Goal: Navigation & Orientation: Find specific page/section

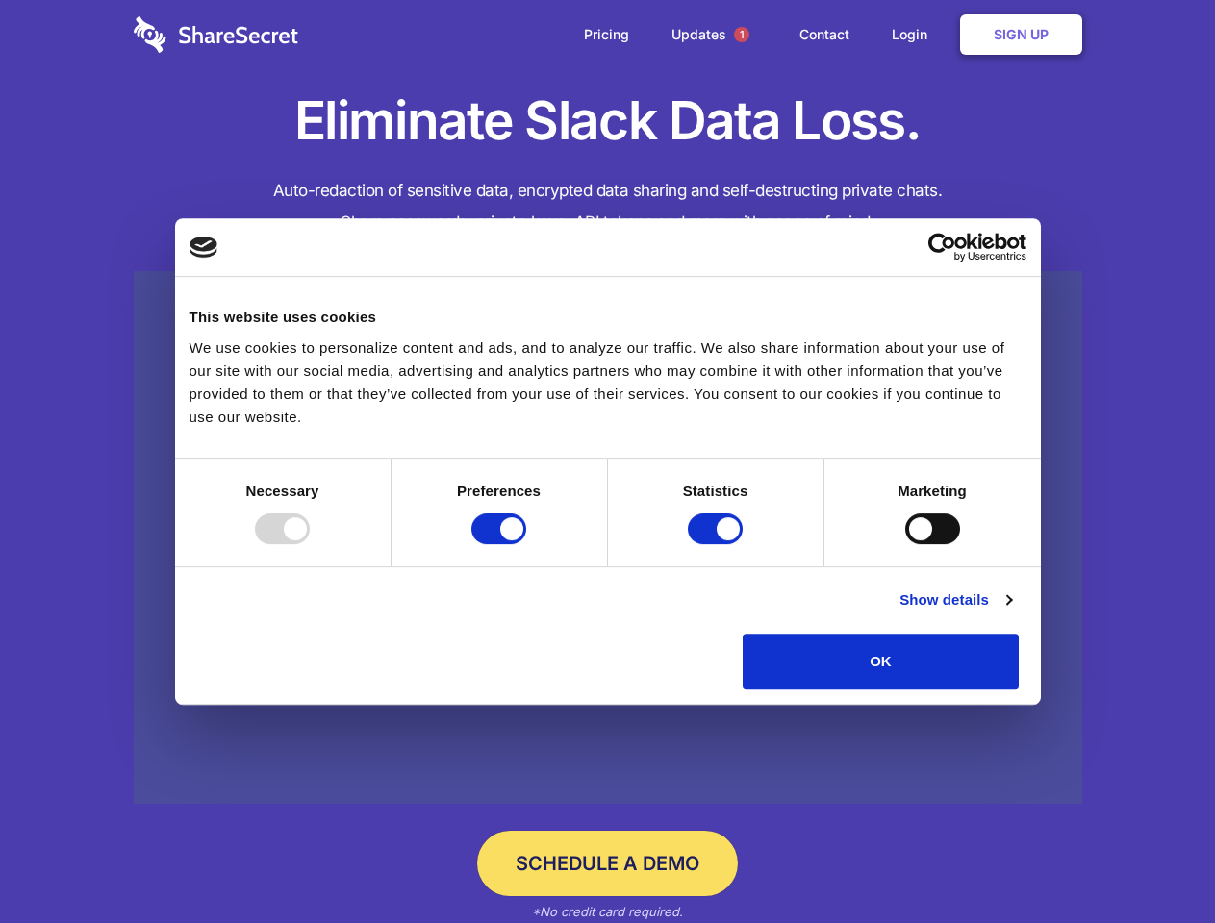
click at [310, 544] on div at bounding box center [282, 529] width 55 height 31
click at [526, 544] on input "Preferences" at bounding box center [498, 529] width 55 height 31
checkbox input "false"
click at [718, 544] on input "Statistics" at bounding box center [715, 529] width 55 height 31
checkbox input "false"
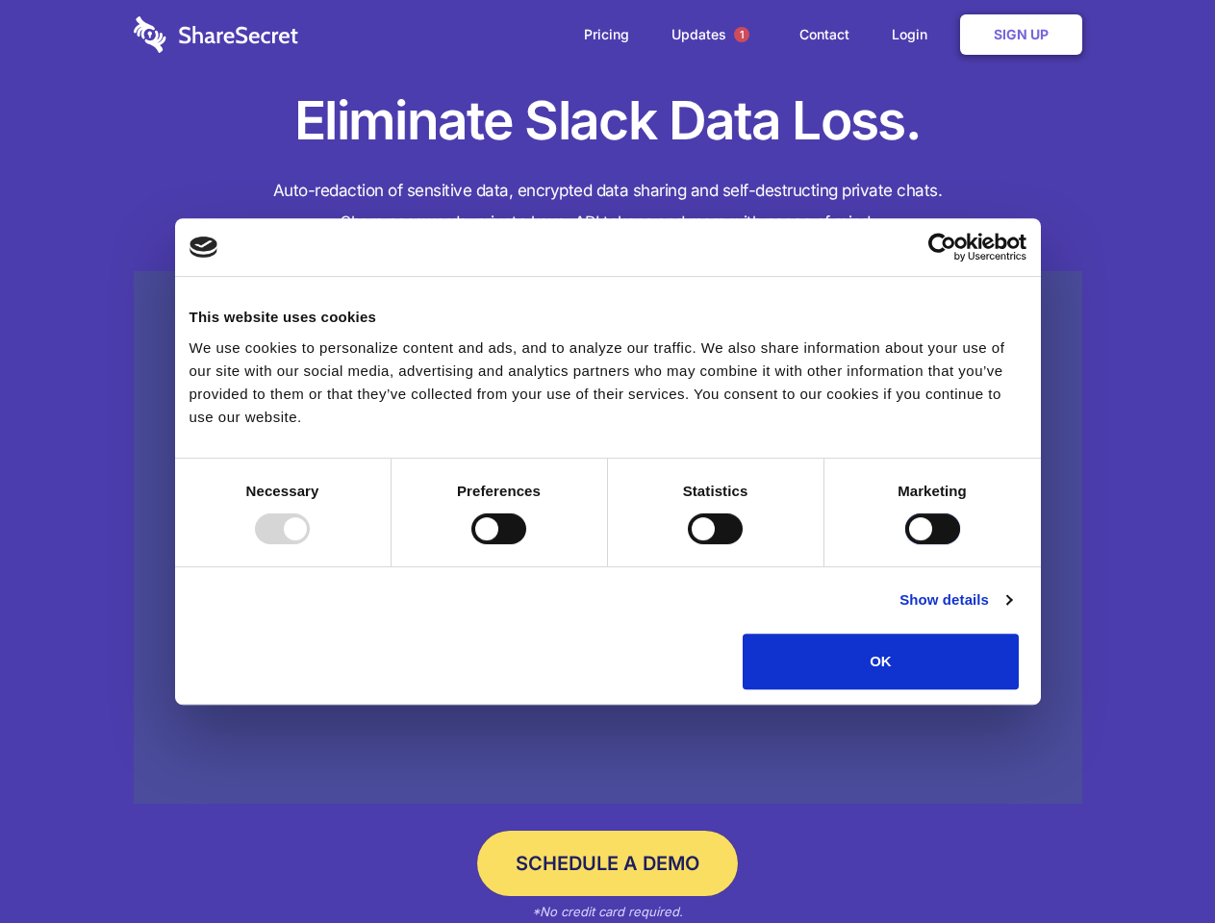
click at [905, 544] on input "Marketing" at bounding box center [932, 529] width 55 height 31
checkbox input "true"
click at [1011, 612] on link "Show details" at bounding box center [955, 600] width 112 height 23
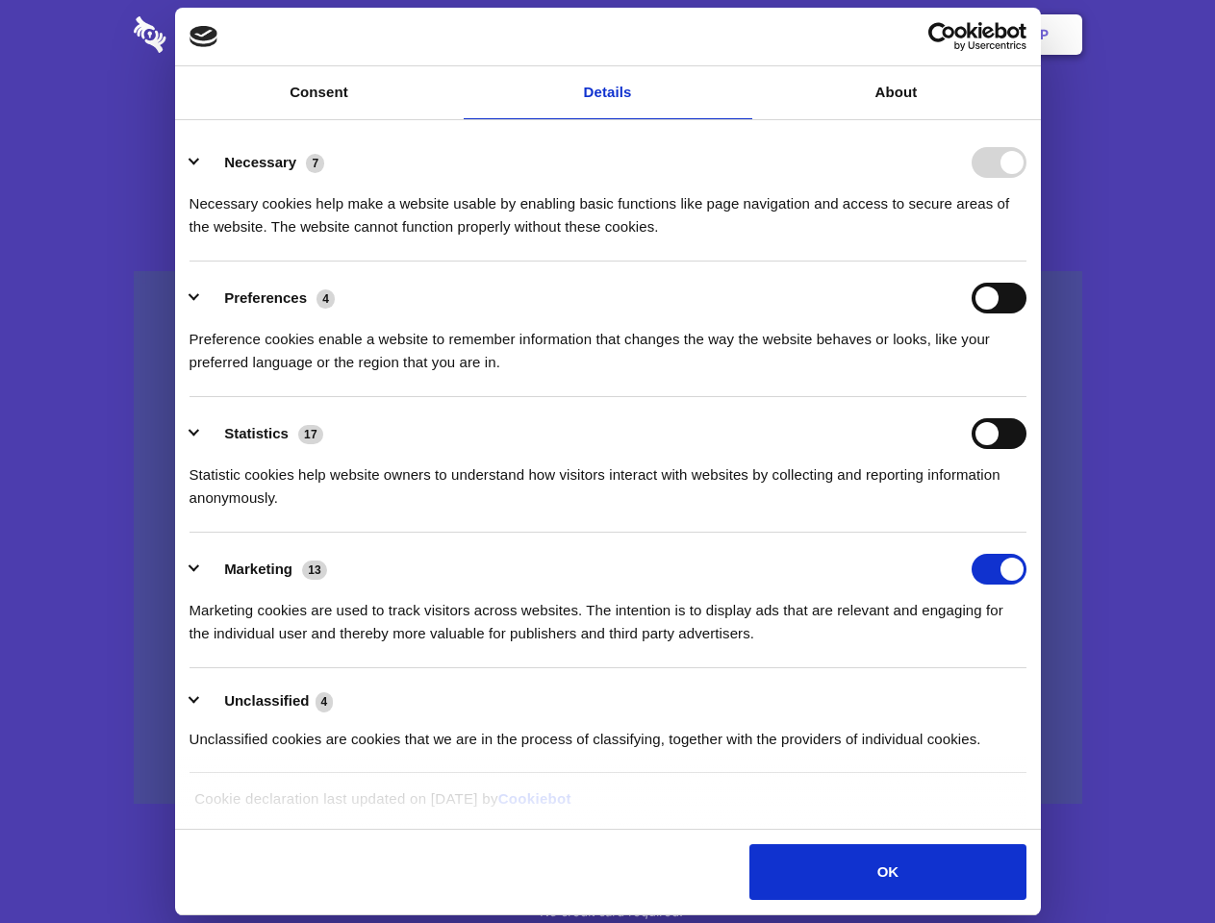
click at [1026, 262] on li "Necessary 7 Necessary cookies help make a website usable by enabling basic func…" at bounding box center [607, 194] width 837 height 136
click at [741, 35] on span "1" at bounding box center [741, 34] width 15 height 15
